Goal: Navigation & Orientation: Find specific page/section

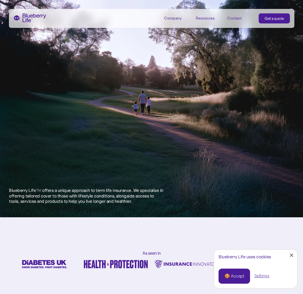
scroll to position [370, 0]
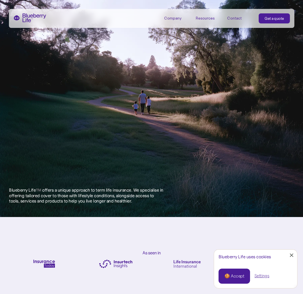
click at [231, 17] on div "Contact" at bounding box center [234, 18] width 14 height 5
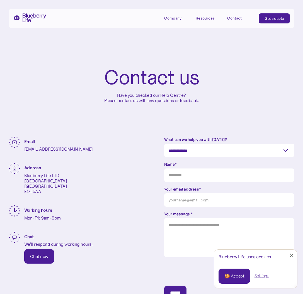
click at [202, 17] on div "Resources" at bounding box center [204, 18] width 19 height 5
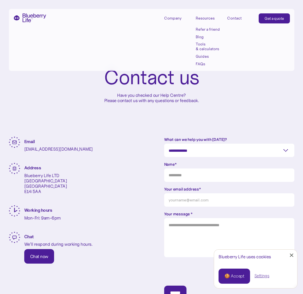
click at [170, 20] on div "Company" at bounding box center [172, 18] width 17 height 5
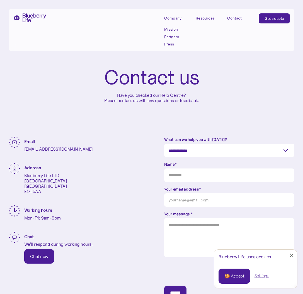
click at [167, 36] on link "Partners" at bounding box center [176, 37] width 25 height 5
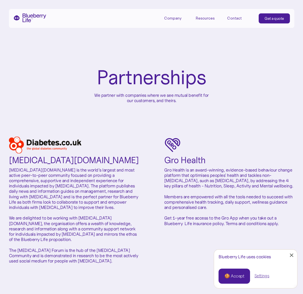
click at [29, 21] on img "home" at bounding box center [29, 17] width 33 height 9
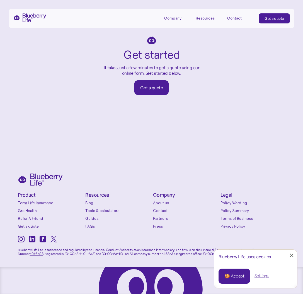
scroll to position [940, 0]
click at [160, 219] on link "Partners" at bounding box center [185, 219] width 65 height 6
